Goal: Transaction & Acquisition: Purchase product/service

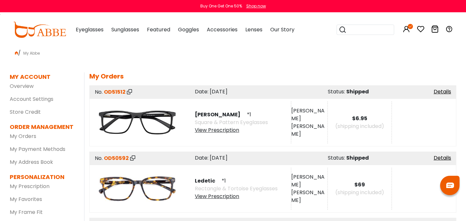
click at [143, 190] on img at bounding box center [137, 189] width 84 height 42
click at [435, 157] on link "Details" at bounding box center [441, 157] width 17 height 7
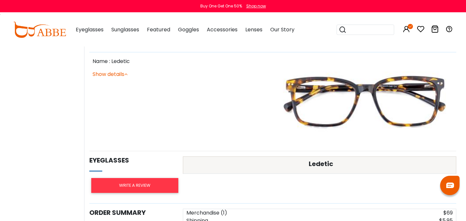
scroll to position [265, 0]
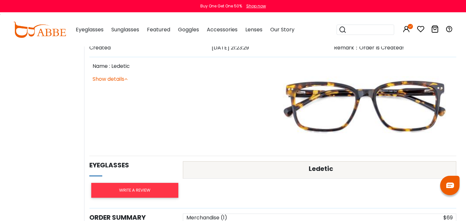
click at [349, 102] on img at bounding box center [364, 106] width 177 height 89
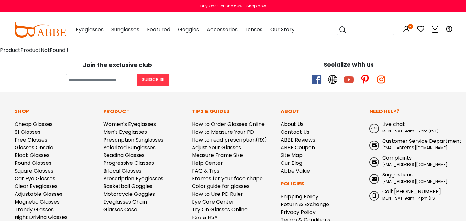
scroll to position [49, 0]
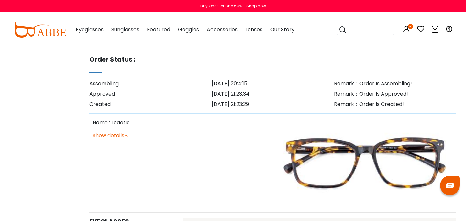
scroll to position [195, 0]
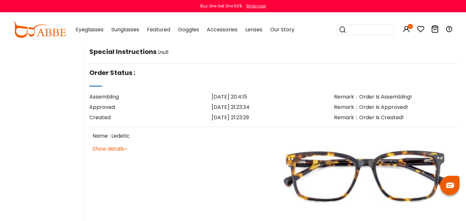
click at [362, 173] on img at bounding box center [364, 176] width 177 height 89
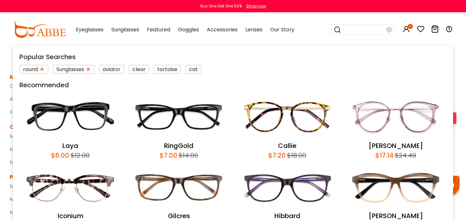
click at [377, 30] on input "search" at bounding box center [363, 30] width 45 height 10
type input "*******"
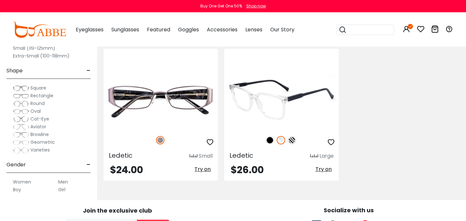
scroll to position [142, 0]
click at [269, 140] on img at bounding box center [269, 140] width 8 height 8
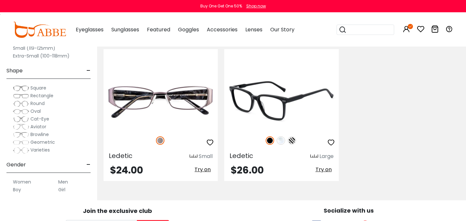
click at [290, 139] on img at bounding box center [291, 140] width 8 height 8
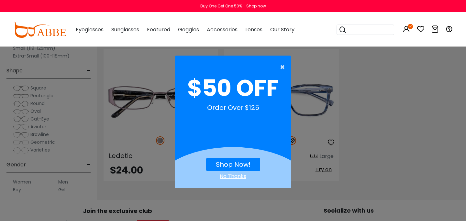
click at [282, 68] on span "×" at bounding box center [284, 67] width 8 height 13
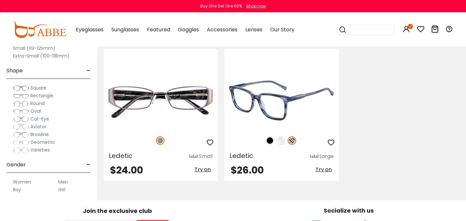
click at [273, 111] on img at bounding box center [281, 100] width 114 height 57
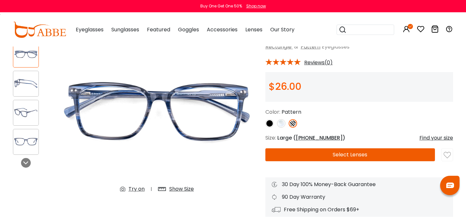
scroll to position [58, 0]
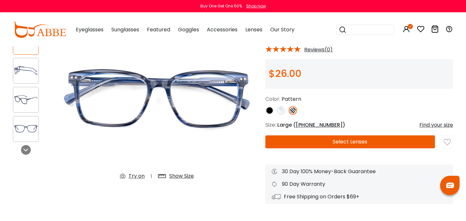
click at [272, 110] on img at bounding box center [269, 110] width 8 height 8
